Goal: Information Seeking & Learning: Learn about a topic

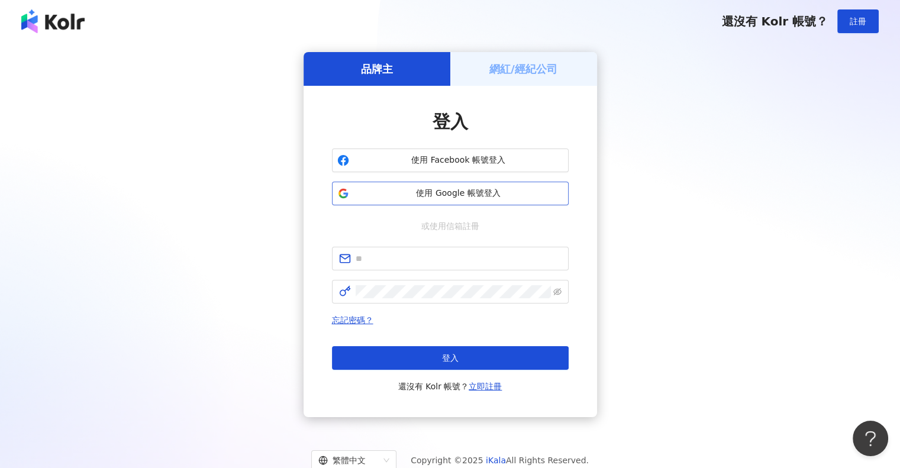
click at [464, 193] on span "使用 Google 帳號登入" at bounding box center [458, 194] width 209 height 12
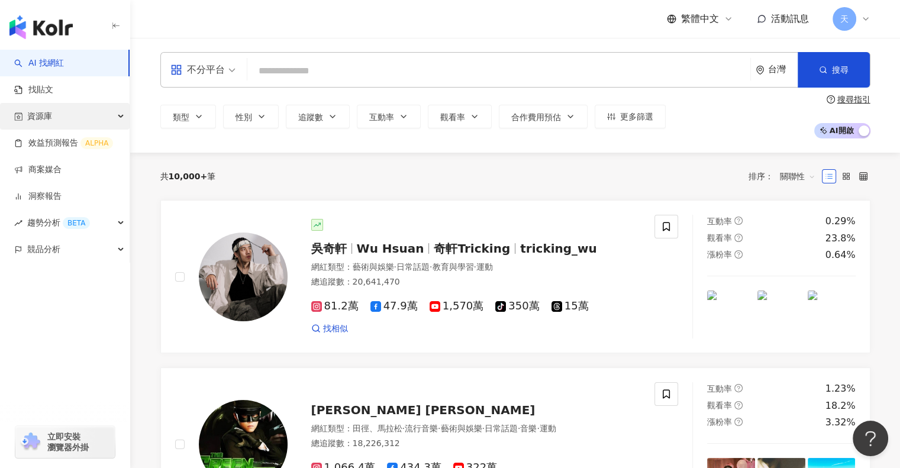
click at [35, 113] on span "資源庫" at bounding box center [39, 116] width 25 height 27
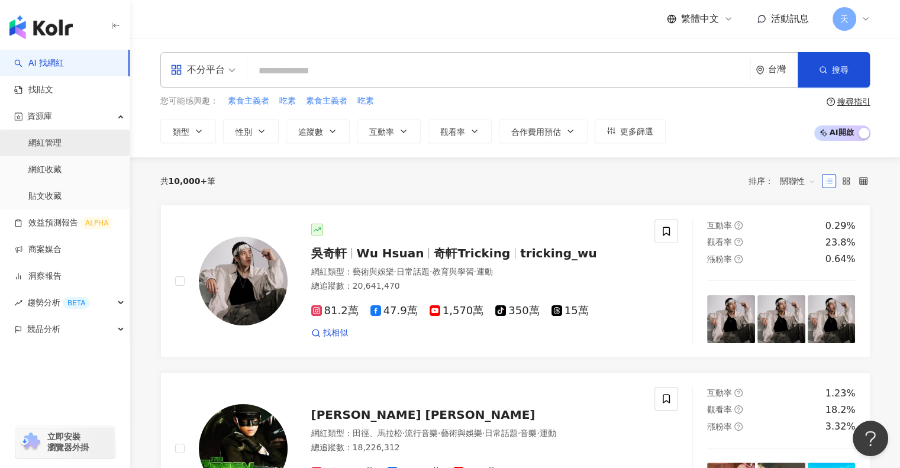
click at [46, 140] on link "網紅管理" at bounding box center [44, 143] width 33 height 12
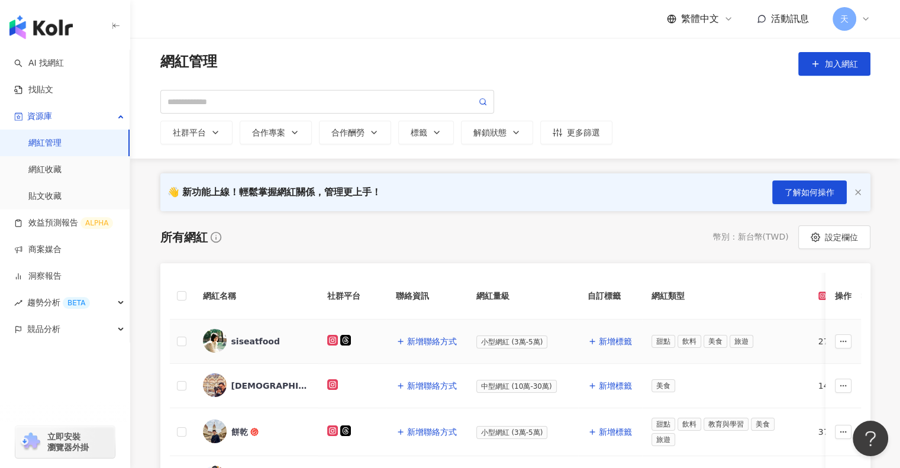
click at [249, 340] on div "siseatfood" at bounding box center [255, 341] width 49 height 12
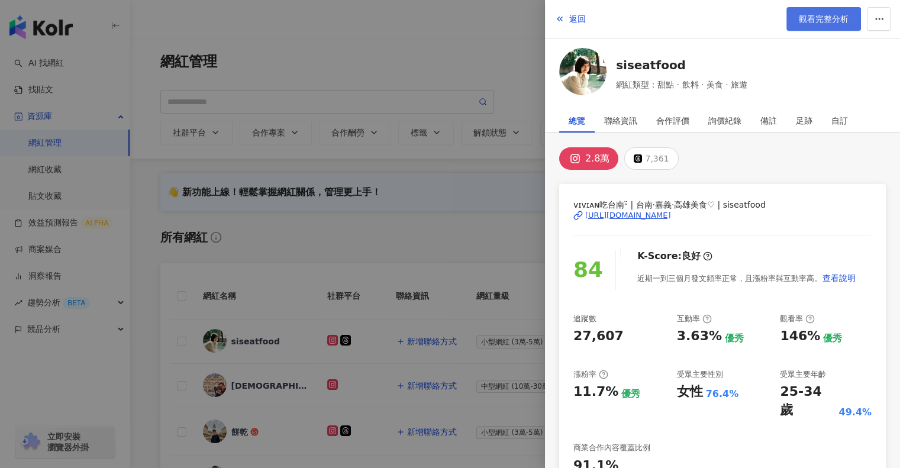
click at [818, 21] on span "觀看完整分析" at bounding box center [824, 18] width 50 height 9
click at [441, 11] on div at bounding box center [450, 234] width 900 height 468
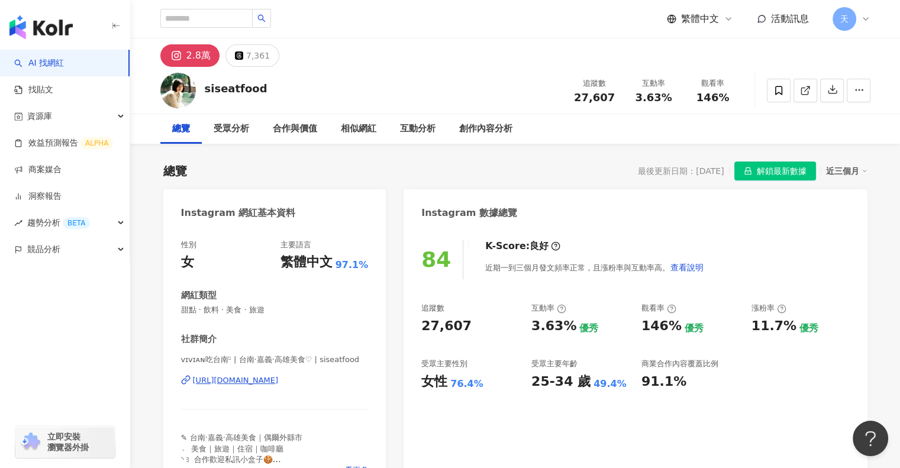
click at [137, 15] on div "繁體中文 活動訊息 天" at bounding box center [515, 19] width 757 height 38
